Goal: Find contact information: Find contact information

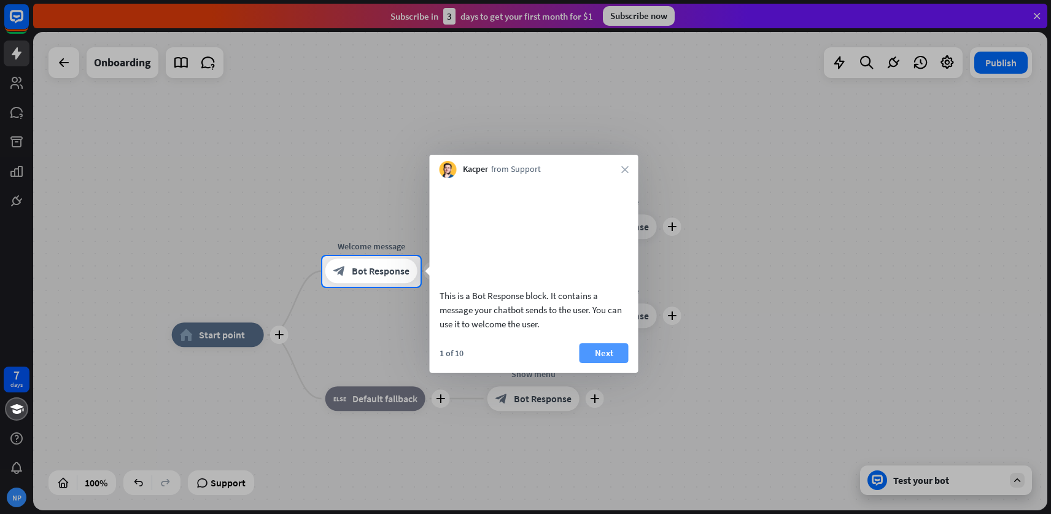
click at [607, 363] on button "Next" at bounding box center [603, 353] width 49 height 20
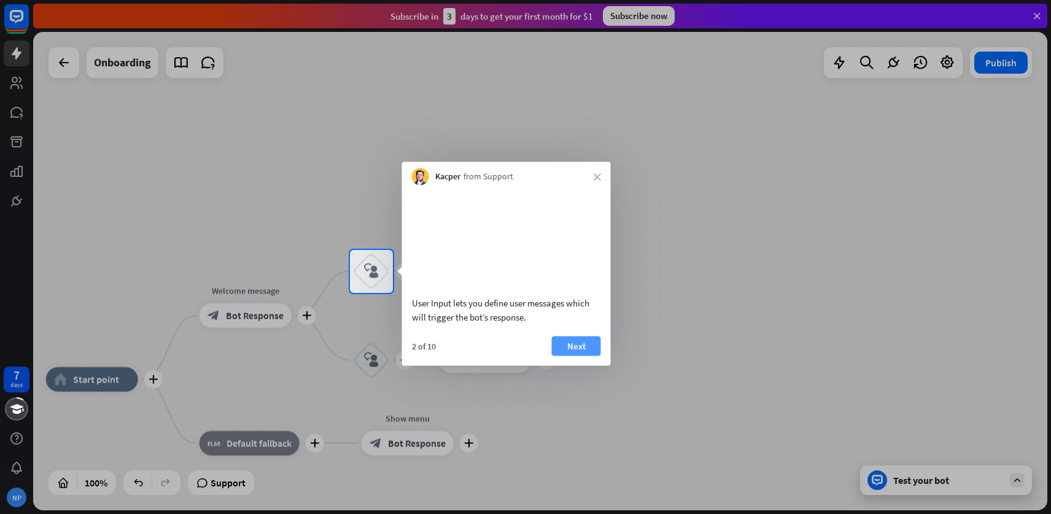
click at [576, 355] on button "Next" at bounding box center [576, 346] width 49 height 20
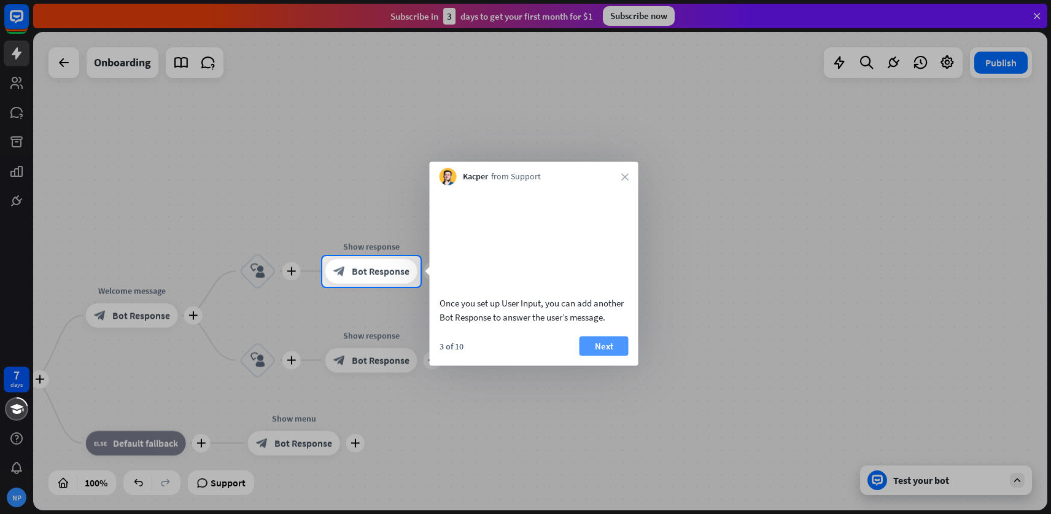
click at [591, 355] on button "Next" at bounding box center [603, 346] width 49 height 20
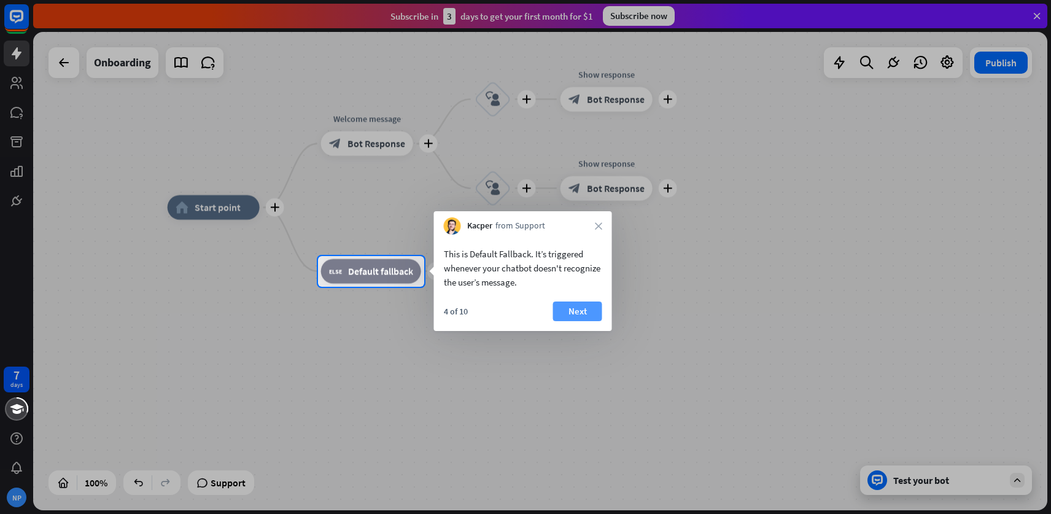
click at [576, 314] on button "Next" at bounding box center [577, 311] width 49 height 20
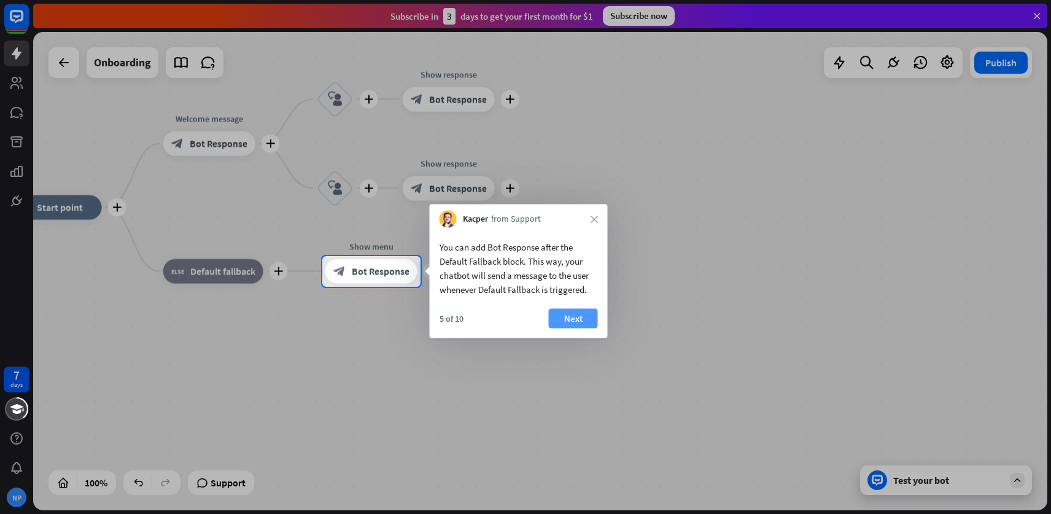
click at [572, 316] on button "Next" at bounding box center [573, 319] width 49 height 20
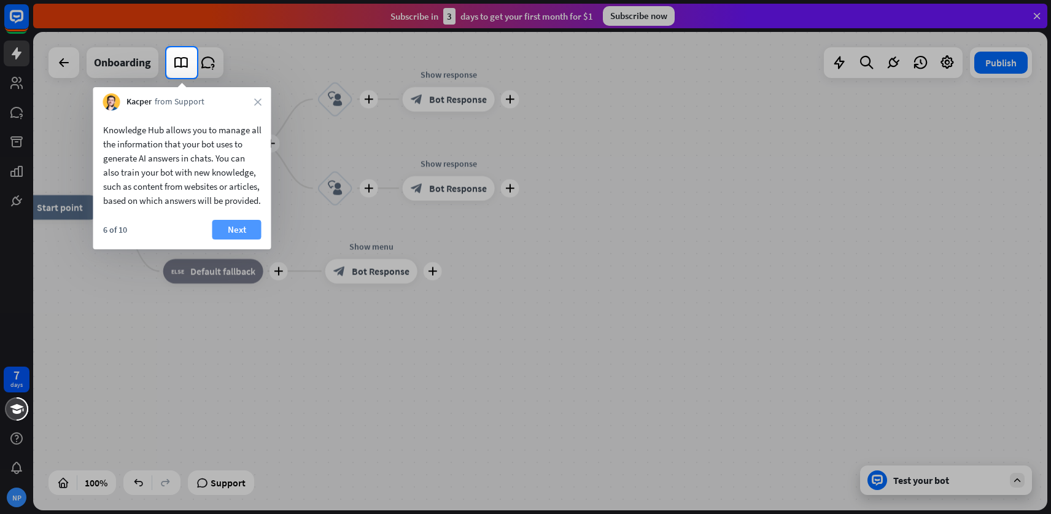
click at [241, 239] on button "Next" at bounding box center [236, 230] width 49 height 20
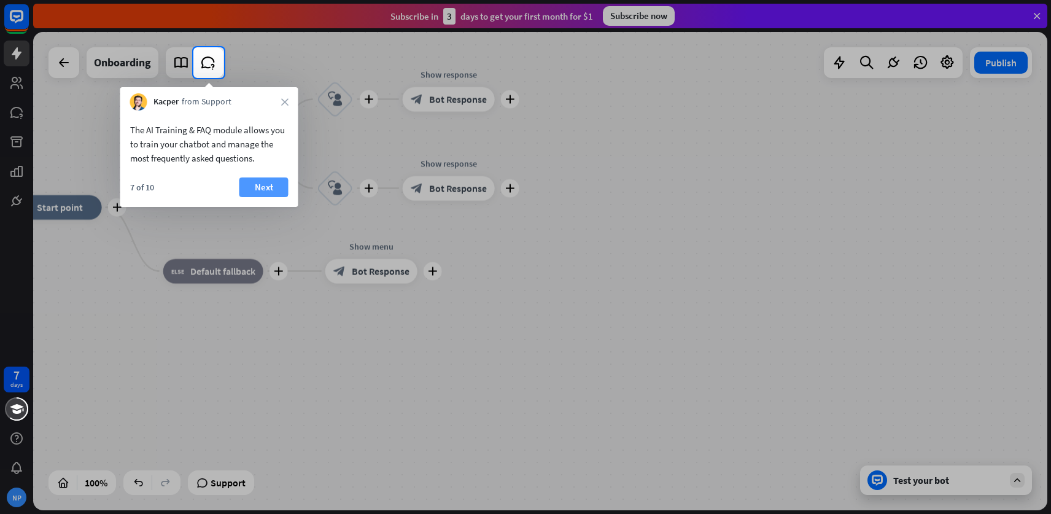
click at [260, 185] on button "Next" at bounding box center [263, 187] width 49 height 20
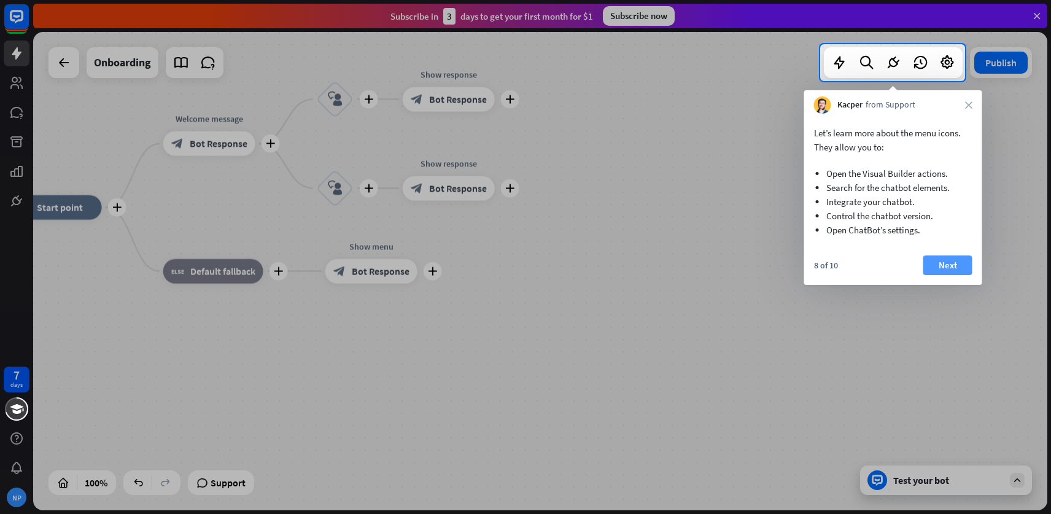
click at [946, 265] on button "Next" at bounding box center [947, 265] width 49 height 20
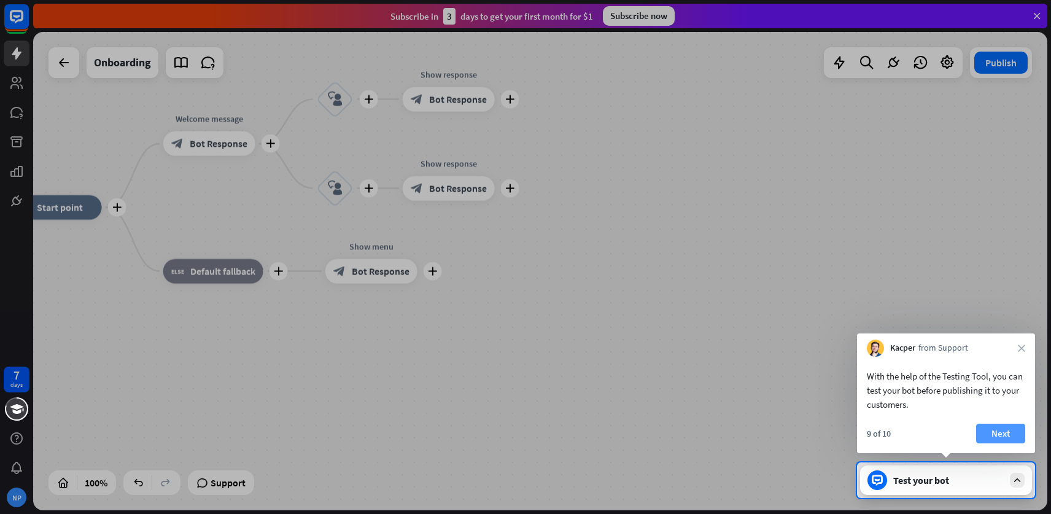
click at [997, 433] on button "Next" at bounding box center [1000, 434] width 49 height 20
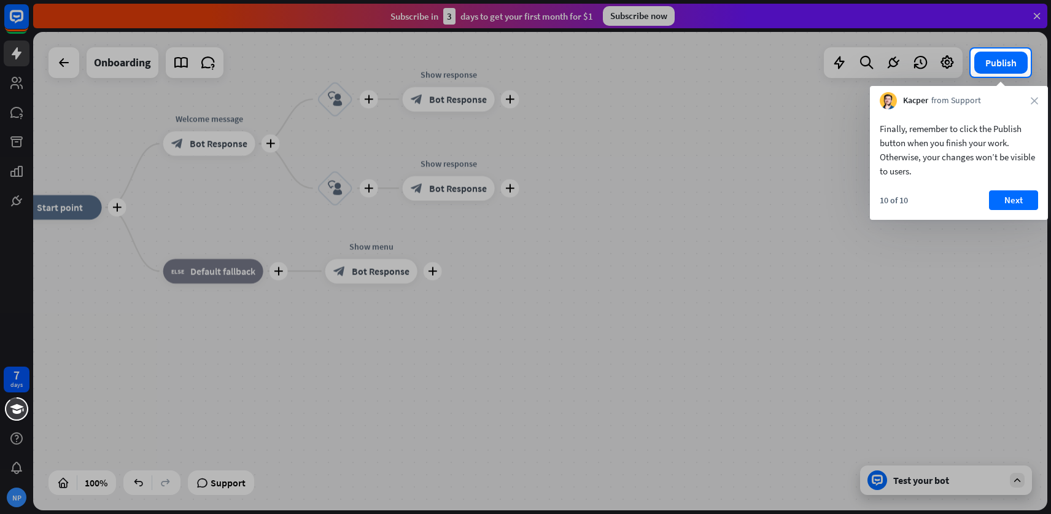
click at [12, 498] on div at bounding box center [525, 295] width 1051 height 437
click at [20, 498] on div at bounding box center [525, 295] width 1051 height 437
click at [1039, 98] on div "Kacper from Support close" at bounding box center [959, 97] width 178 height 23
click at [1036, 99] on icon "close" at bounding box center [1034, 100] width 7 height 7
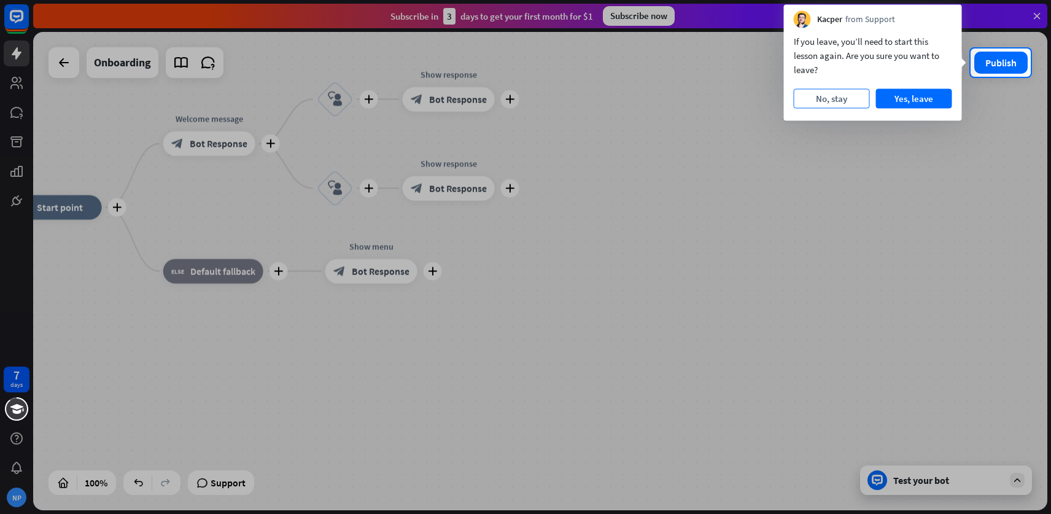
click at [826, 97] on button "No, stay" at bounding box center [832, 99] width 76 height 20
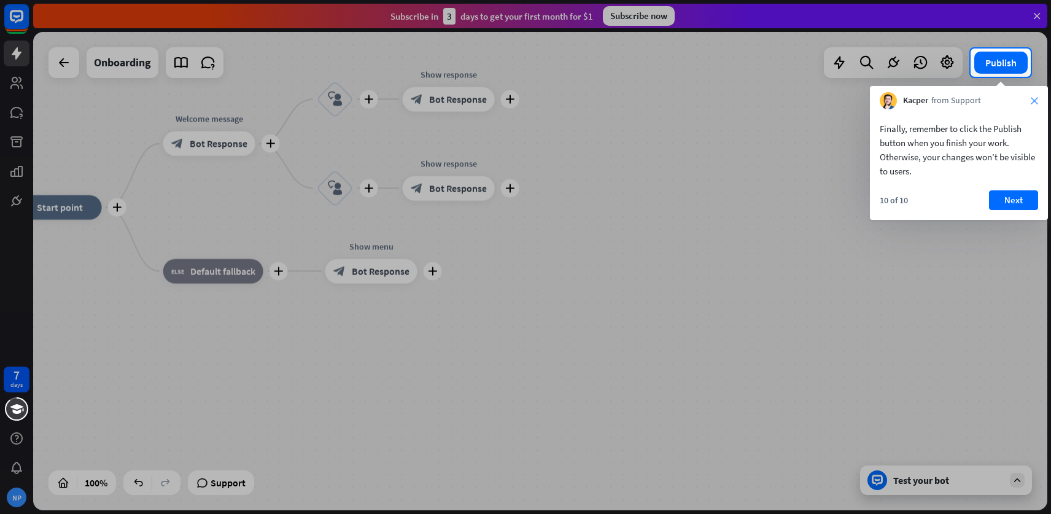
click at [1032, 103] on icon "close" at bounding box center [1034, 100] width 7 height 7
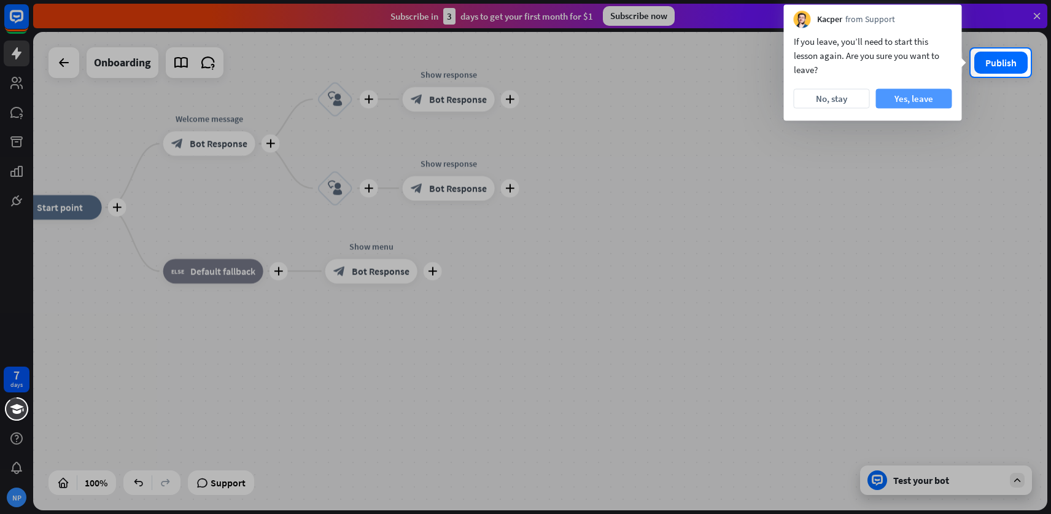
click at [886, 104] on button "Yes, leave" at bounding box center [914, 99] width 76 height 20
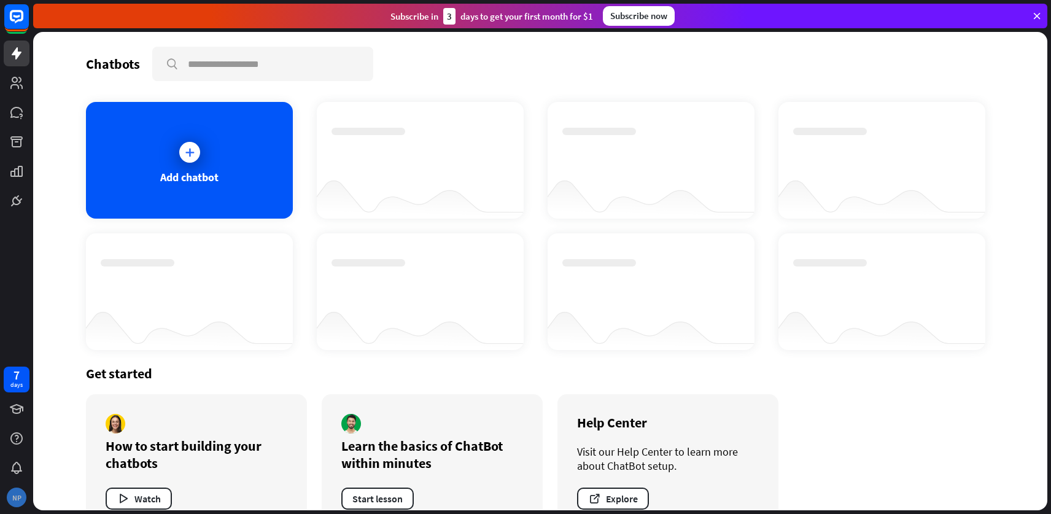
click at [20, 505] on div "NP" at bounding box center [17, 497] width 20 height 20
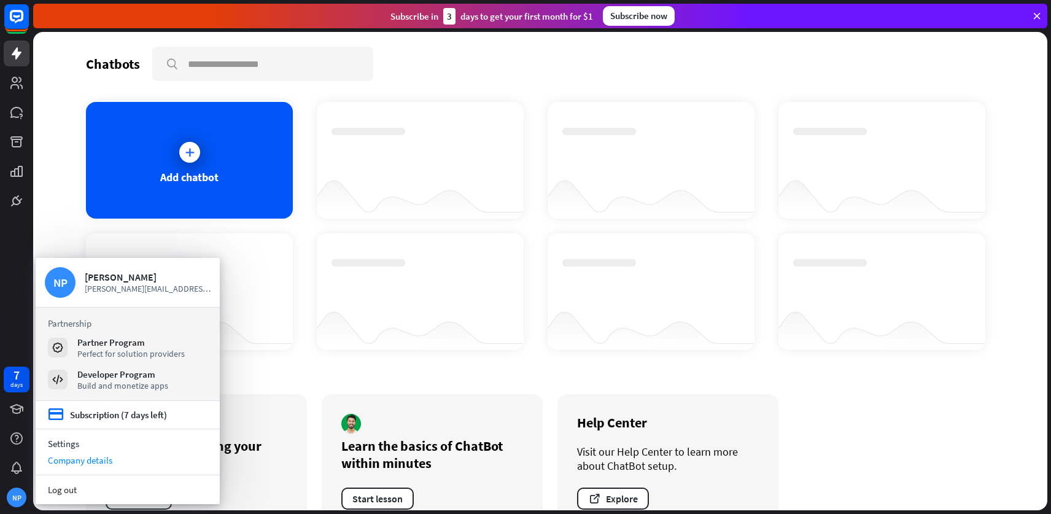
click at [81, 458] on div "Company details" at bounding box center [128, 460] width 184 height 17
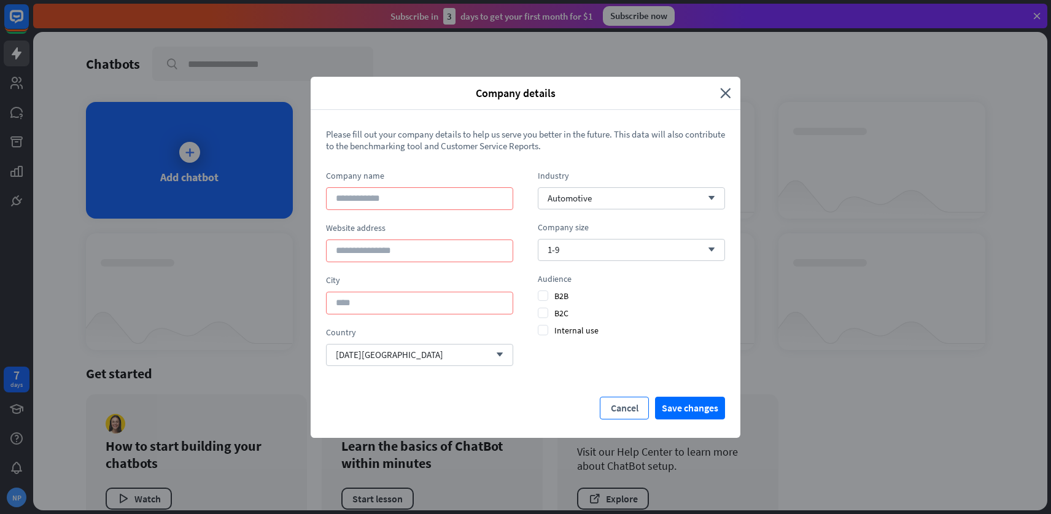
click at [619, 401] on button "Cancel" at bounding box center [624, 408] width 49 height 23
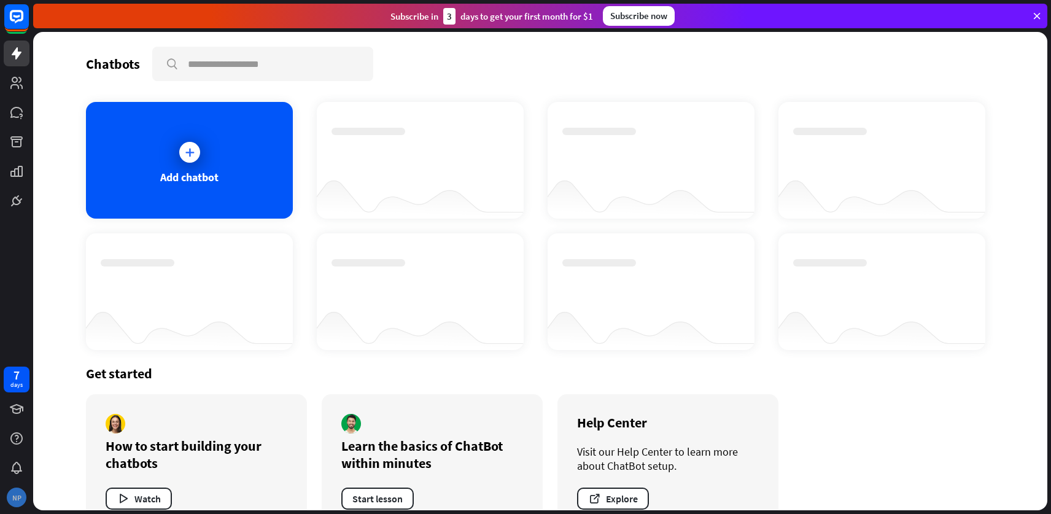
click at [10, 489] on div "NP" at bounding box center [17, 497] width 20 height 20
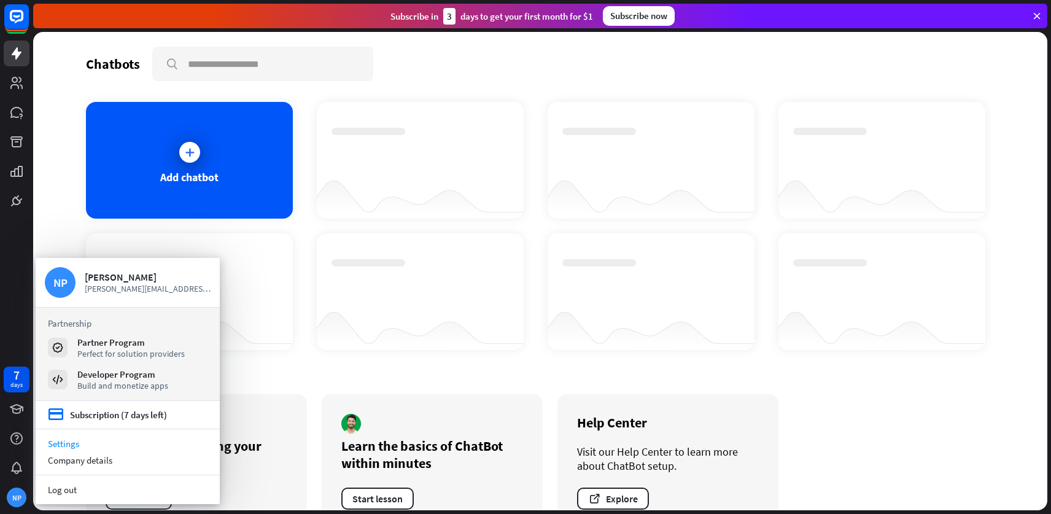
click at [77, 444] on link "Settings" at bounding box center [128, 443] width 184 height 17
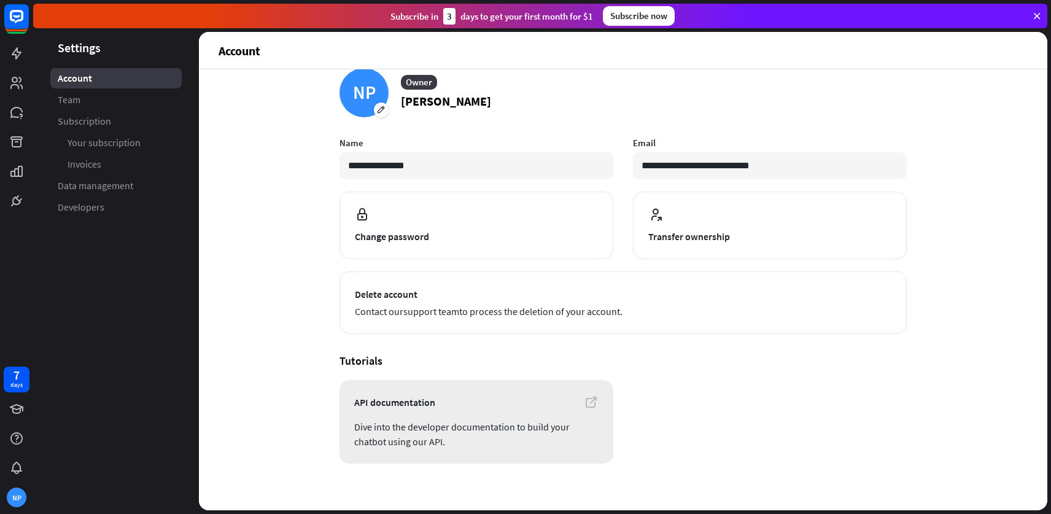
scroll to position [31, 0]
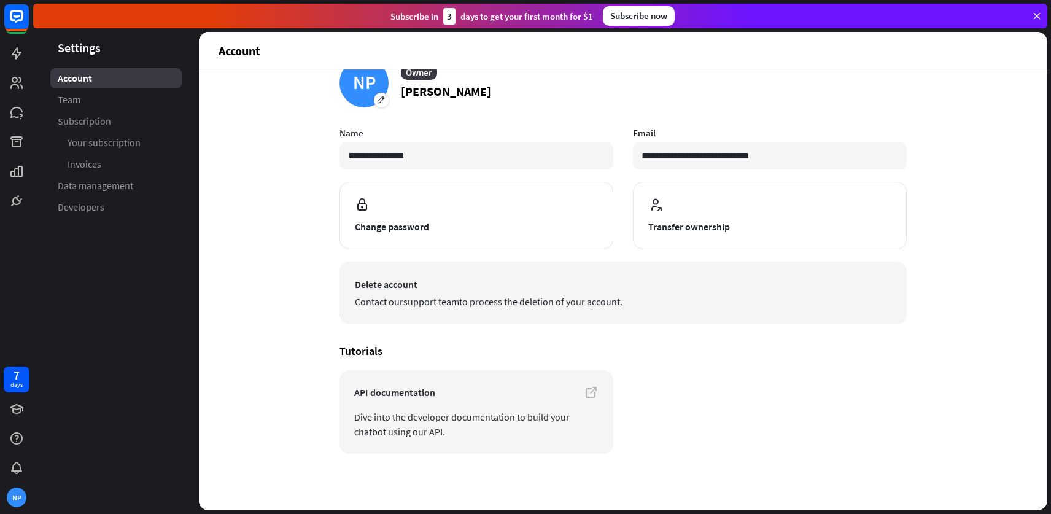
click at [459, 299] on link "support team" at bounding box center [431, 301] width 56 height 12
